Goal: Check status

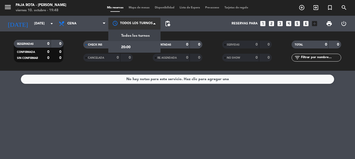
click at [116, 23] on div at bounding box center [134, 24] width 52 height 12
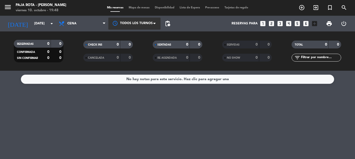
click at [116, 23] on div at bounding box center [134, 24] width 52 height 12
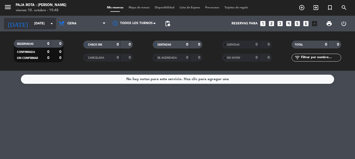
click at [47, 23] on input "[DATE]" at bounding box center [54, 23] width 44 height 9
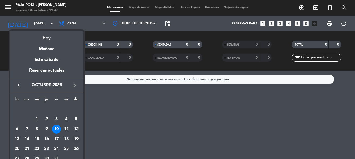
click at [78, 140] on div "19" at bounding box center [76, 138] width 9 height 9
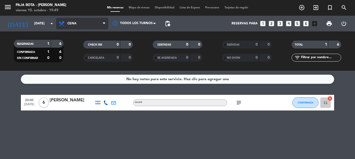
click at [92, 26] on span "Cena" at bounding box center [82, 23] width 52 height 11
click at [82, 48] on div "menu PAJA ROTA - [PERSON_NAME][DATE] 10. octubre - 19:49 Mis reservas Mapa de m…" at bounding box center [177, 35] width 355 height 71
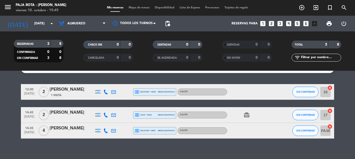
scroll to position [21, 0]
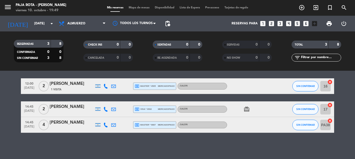
click at [247, 110] on icon "card_giftcard" at bounding box center [247, 109] width 6 height 6
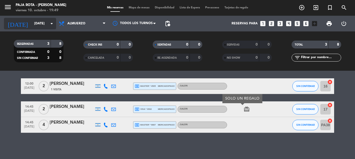
click at [44, 24] on input "[DATE]" at bounding box center [54, 23] width 44 height 9
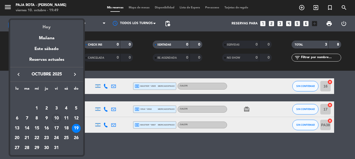
click at [50, 27] on div "Hoy" at bounding box center [46, 25] width 73 height 11
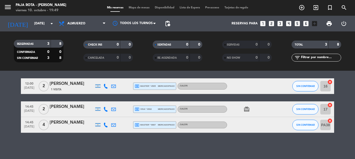
type input "[DATE]"
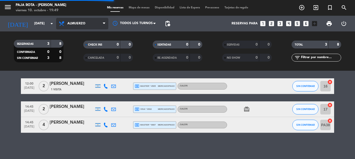
scroll to position [5, 0]
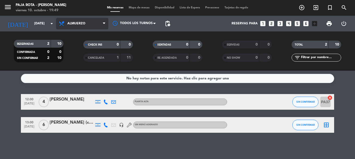
click at [81, 22] on span "Almuerzo" at bounding box center [76, 24] width 18 height 4
click at [74, 57] on div "menu PAJA ROTA - [PERSON_NAME][DATE] 10. octubre - 19:49 Mis reservas Mapa de m…" at bounding box center [177, 35] width 355 height 71
